Goal: Information Seeking & Learning: Find specific page/section

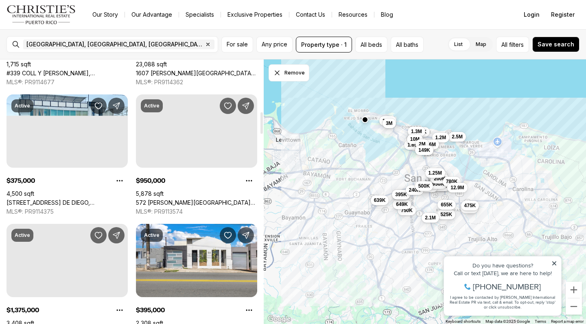
scroll to position [680, 0]
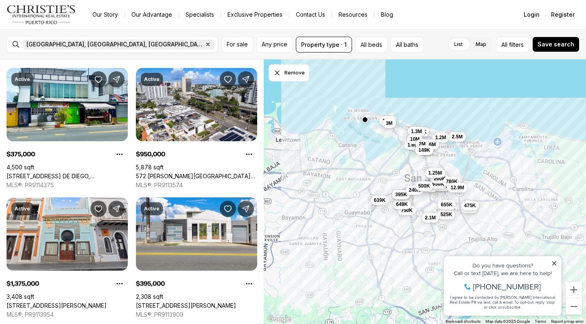
click at [205, 44] on icon "button" at bounding box center [208, 44] width 7 height 7
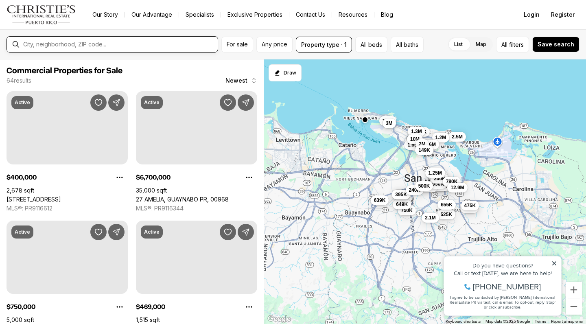
click at [77, 44] on input "text" at bounding box center [118, 44] width 191 height 7
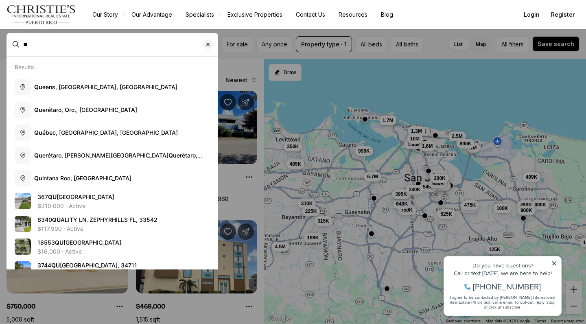
type input "*"
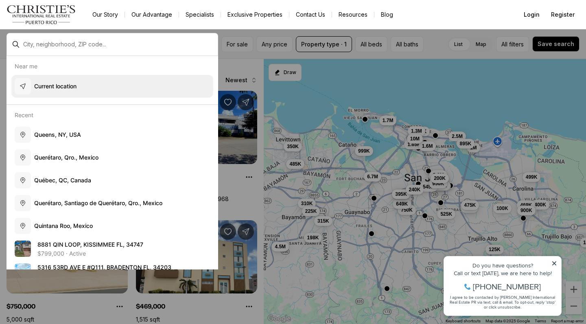
click at [50, 83] on p "Current location" at bounding box center [55, 86] width 42 height 8
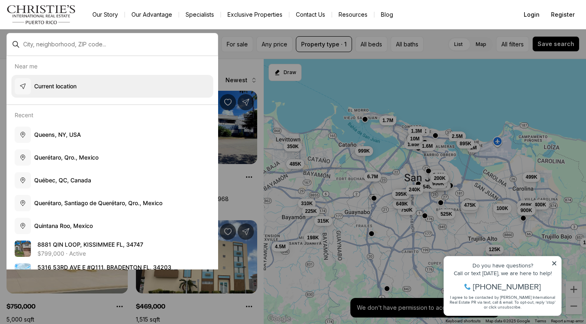
click at [37, 85] on p "Current location" at bounding box center [55, 86] width 42 height 8
click at [26, 85] on div "button" at bounding box center [23, 86] width 16 height 16
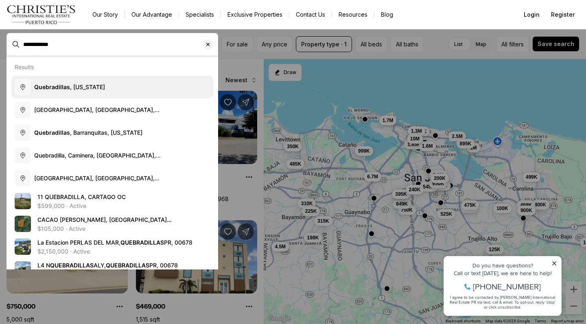
drag, startPoint x: 40, startPoint y: 62, endPoint x: 50, endPoint y: 86, distance: 25.9
click at [50, 86] on b "Quebradillas" at bounding box center [52, 86] width 36 height 7
type input "**********"
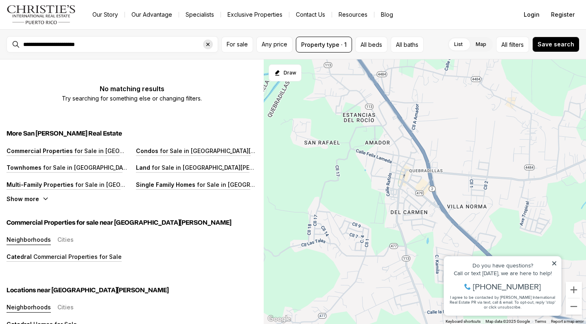
click at [208, 43] on icon "Clear search input" at bounding box center [208, 44] width 7 height 7
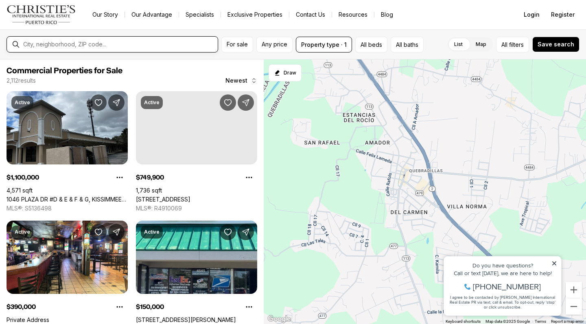
click at [57, 44] on input "text" at bounding box center [118, 44] width 191 height 7
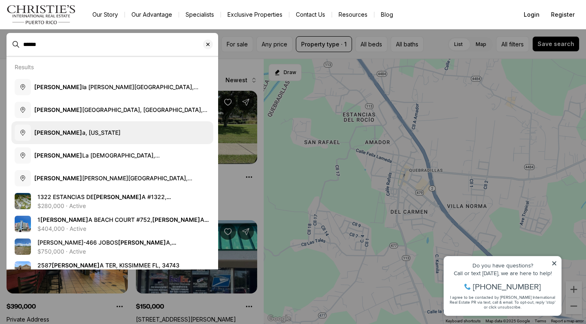
type input "******"
click at [61, 127] on button "Isabel a, Puerto Rico" at bounding box center [112, 132] width 202 height 23
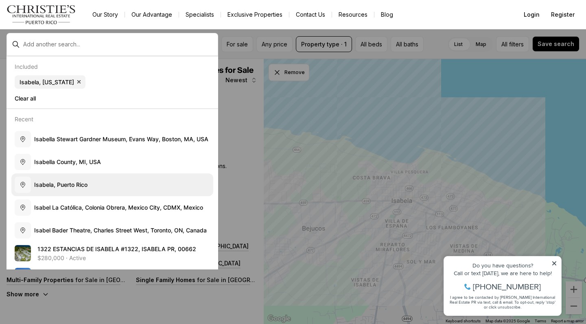
click at [81, 185] on span "I s a b e l a , P u e r t o R i c o" at bounding box center [60, 184] width 53 height 7
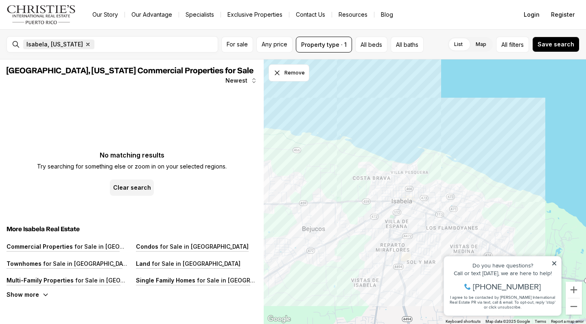
click at [87, 42] on icon "button" at bounding box center [88, 44] width 7 height 7
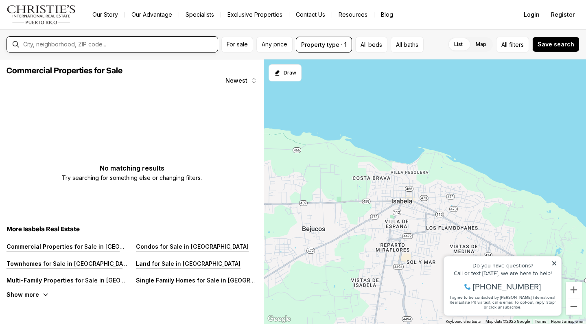
click at [87, 42] on input "text" at bounding box center [118, 44] width 191 height 7
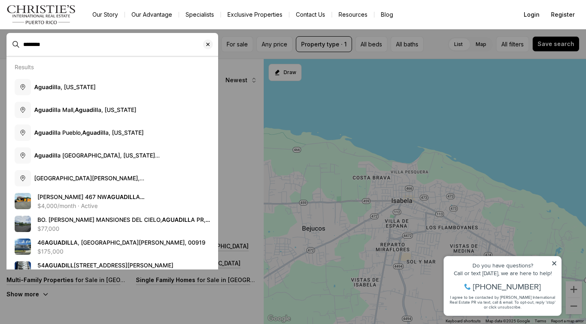
type input "********"
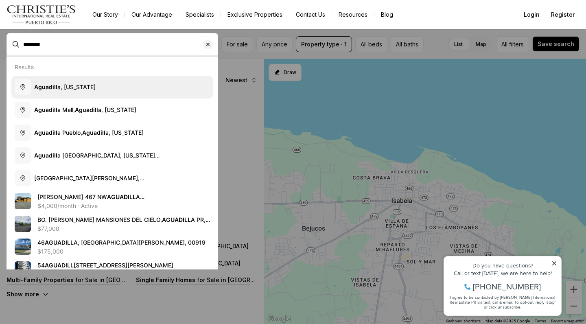
drag, startPoint x: 87, startPoint y: 42, endPoint x: 70, endPoint y: 92, distance: 52.7
click at [70, 92] on button "Aguadill a, Puerto Rico" at bounding box center [112, 87] width 202 height 23
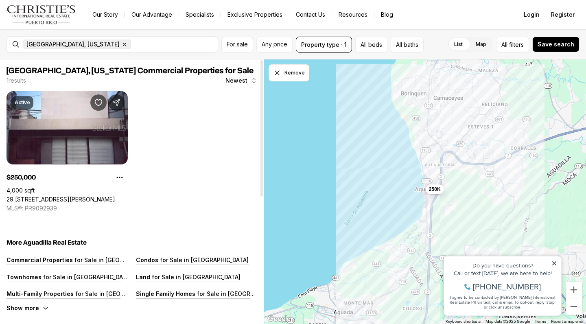
click at [121, 45] on icon "button" at bounding box center [124, 44] width 7 height 7
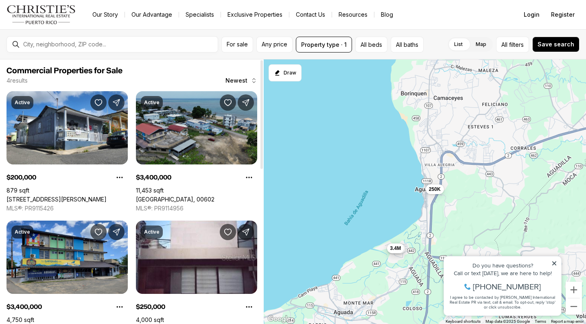
click at [215, 203] on link "[GEOGRAPHIC_DATA], 00602" at bounding box center [175, 199] width 79 height 7
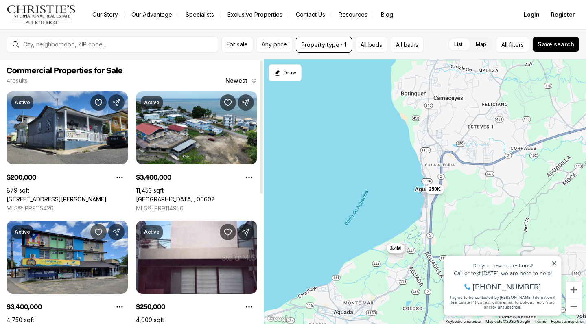
drag, startPoint x: 261, startPoint y: 176, endPoint x: 242, endPoint y: 126, distance: 53.2
click at [242, 126] on div "Commercial Properties for Sale 4 results Newest Active $200,000 879 sqft [STREE…" at bounding box center [132, 191] width 264 height 265
click at [240, 47] on span "For sale" at bounding box center [237, 44] width 21 height 7
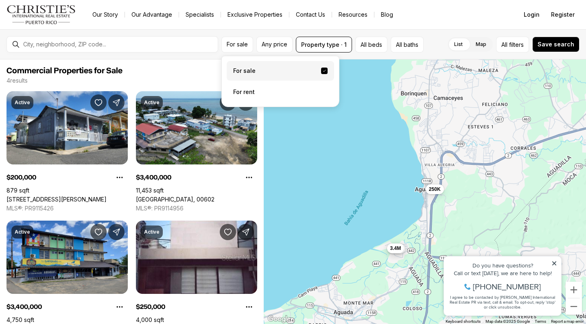
click at [240, 71] on label "For sale" at bounding box center [280, 71] width 107 height 20
click at [321, 71] on button "For sale" at bounding box center [324, 71] width 7 height 7
click at [251, 69] on label "For sale" at bounding box center [280, 71] width 107 height 20
click at [321, 69] on button "For sale" at bounding box center [324, 71] width 7 height 7
click at [241, 13] on link "Exclusive Properties" at bounding box center [255, 14] width 68 height 11
